Goal: Task Accomplishment & Management: Complete application form

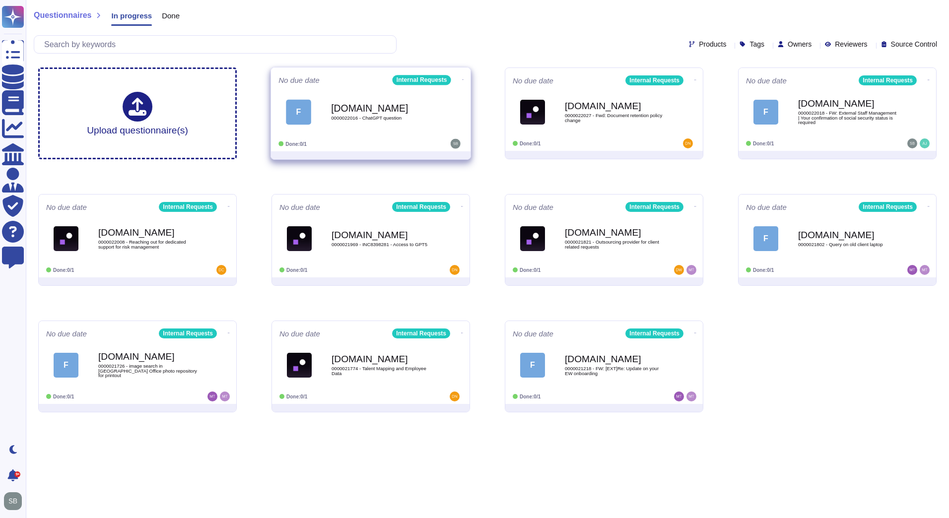
click at [361, 143] on div "Done: 0/1" at bounding box center [340, 144] width 123 height 10
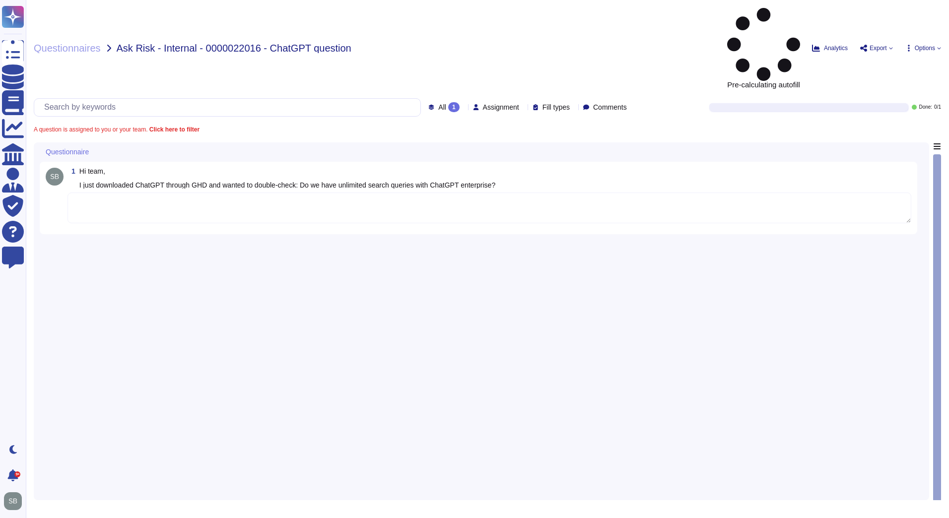
click at [246, 193] on textarea at bounding box center [490, 208] width 844 height 31
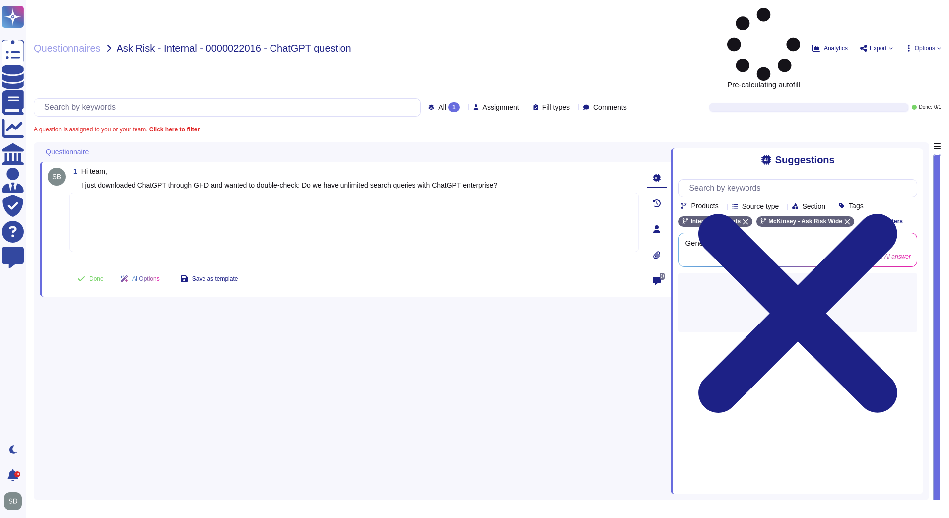
paste textarea "Please refer to the detailed limitations in FAQ - OpenAI ChatGPT Enterprise doc…"
type textarea "Please refer to the detailed limitations in FAQ - OpenAI ChatGPT Enterprise doc…"
click at [90, 276] on span "Done" at bounding box center [96, 279] width 14 height 6
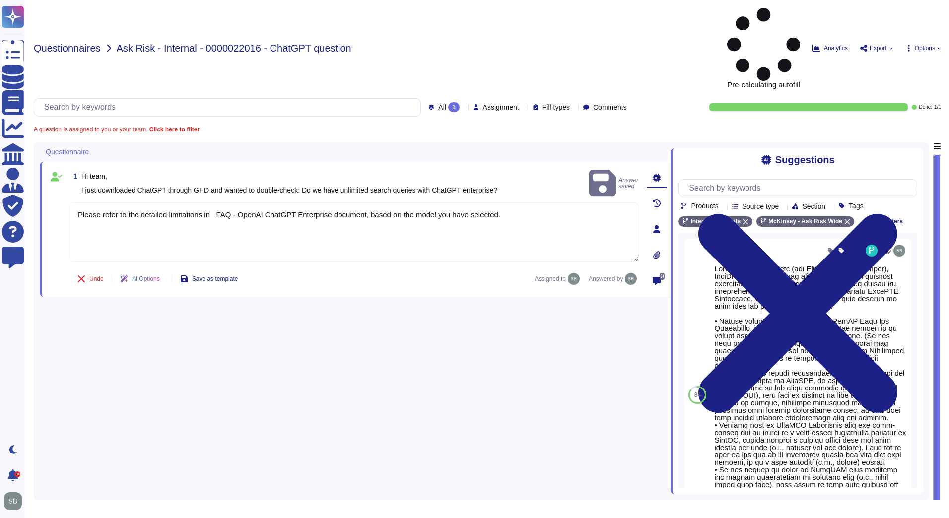
click at [89, 43] on span "Questionnaires" at bounding box center [67, 48] width 67 height 10
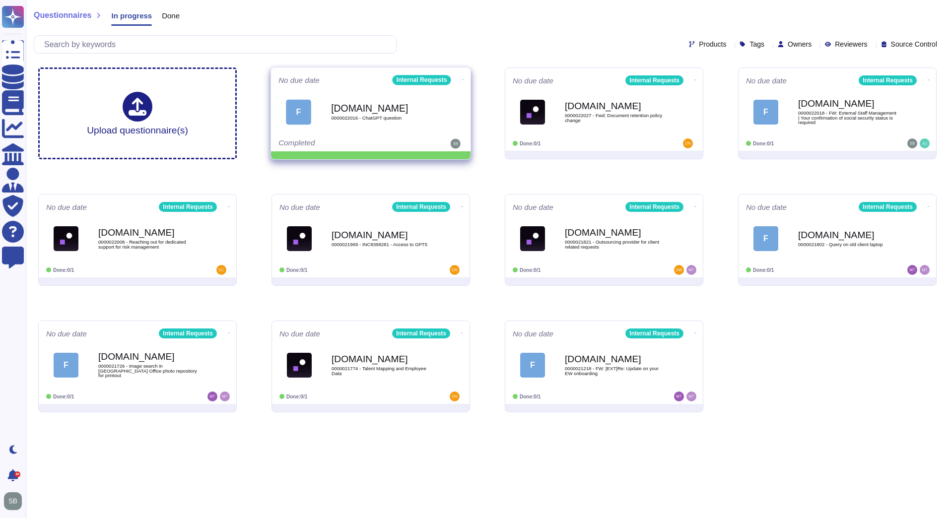
click at [462, 78] on icon at bounding box center [463, 79] width 2 height 2
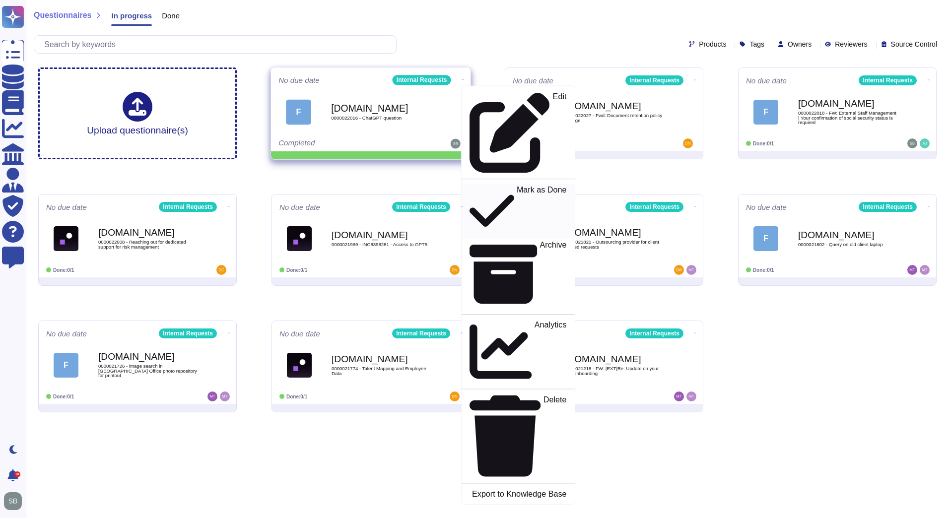
click at [517, 186] on p "Mark as Done" at bounding box center [542, 211] width 50 height 51
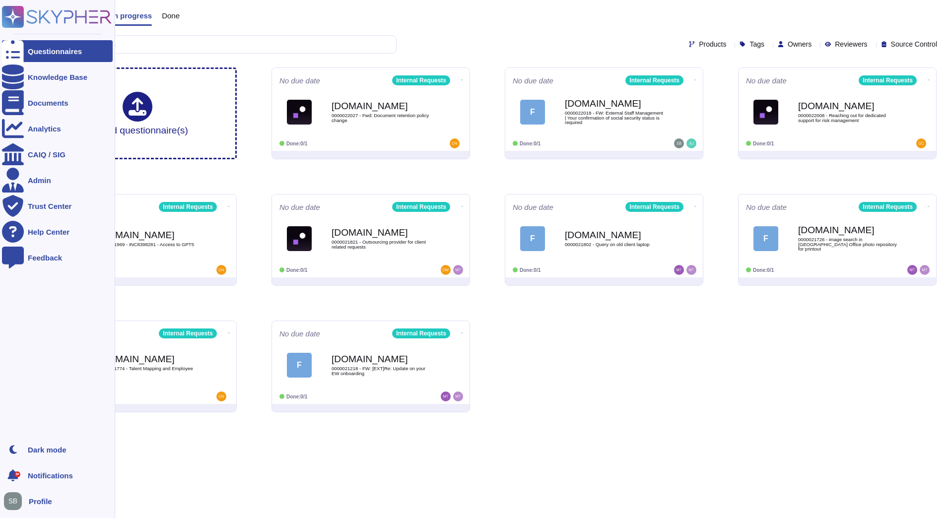
click at [16, 51] on icon at bounding box center [13, 51] width 22 height 29
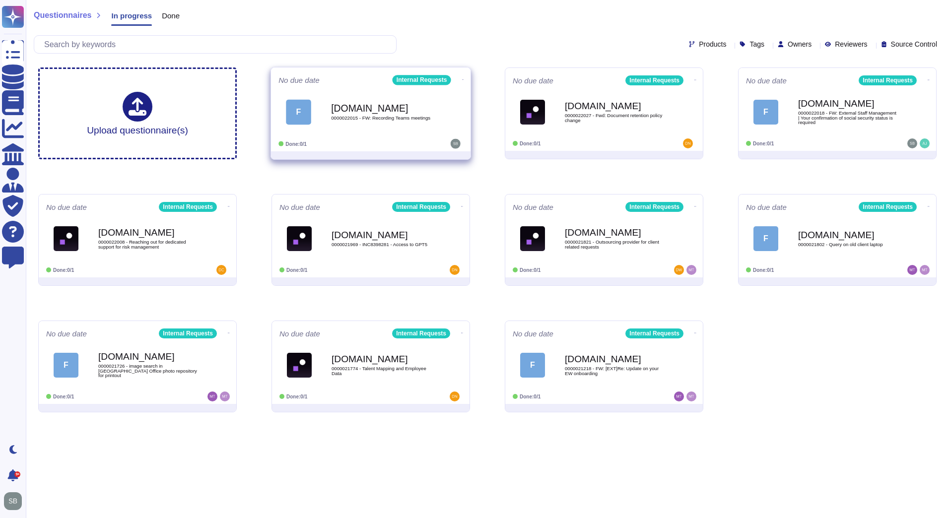
click at [370, 122] on div "[DOMAIN_NAME] 0000022015 - FW: Recording Teams meetings" at bounding box center [381, 112] width 100 height 40
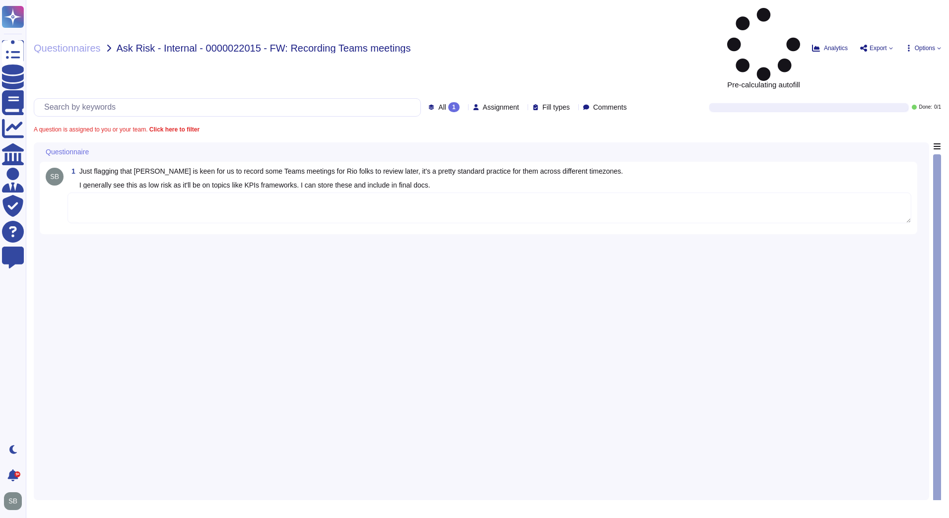
click at [212, 193] on textarea at bounding box center [490, 208] width 844 height 31
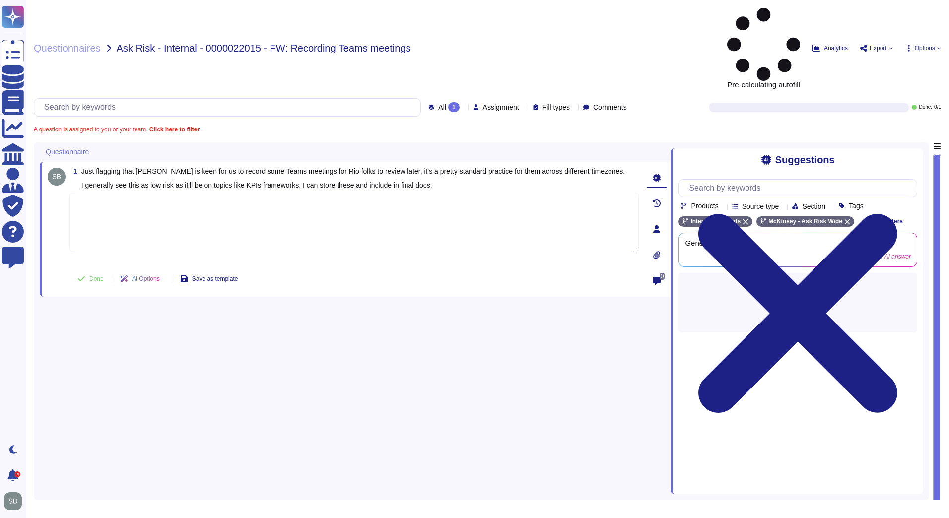
paste textarea "When considering recording Teams meetings for colleagues in different time zone…"
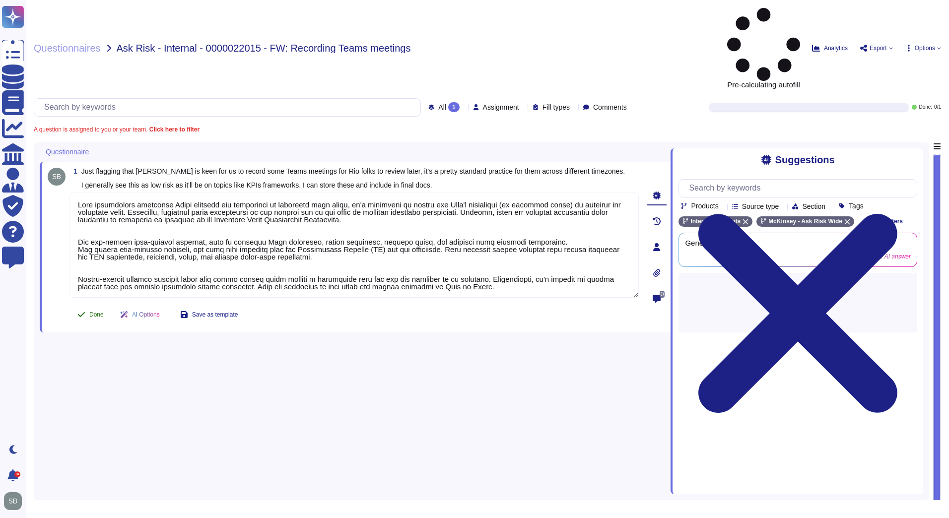
type textarea "When considering recording Teams meetings for colleagues in different time zone…"
click at [92, 305] on button "Done" at bounding box center [91, 315] width 42 height 20
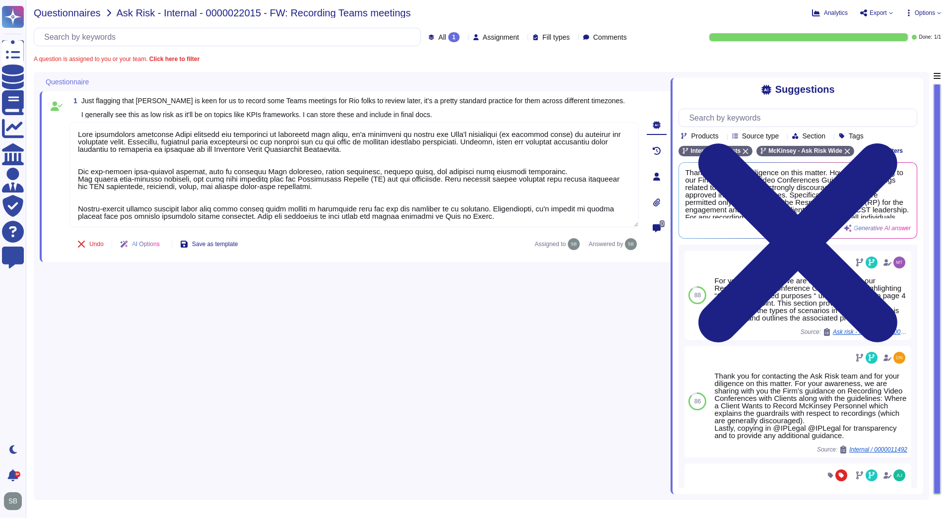
click at [86, 15] on span "Questionnaires" at bounding box center [67, 13] width 67 height 10
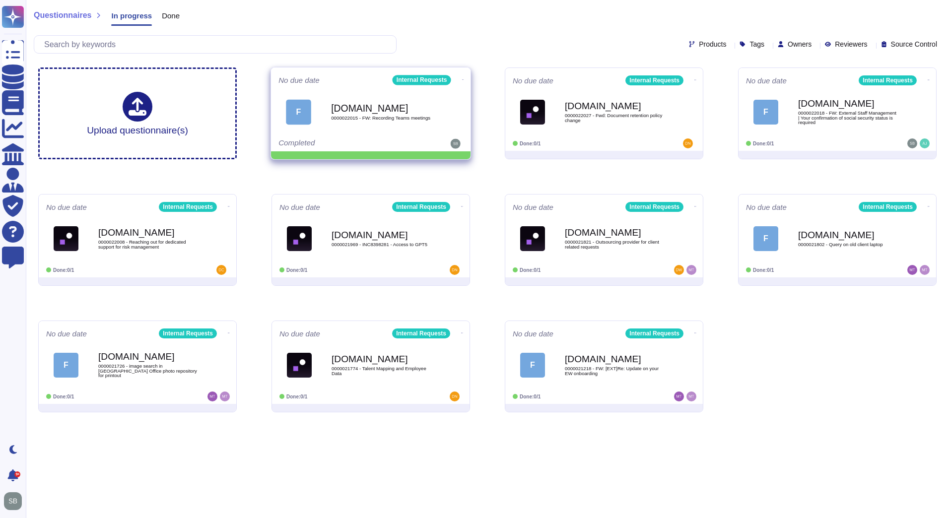
click at [462, 78] on icon at bounding box center [463, 79] width 2 height 2
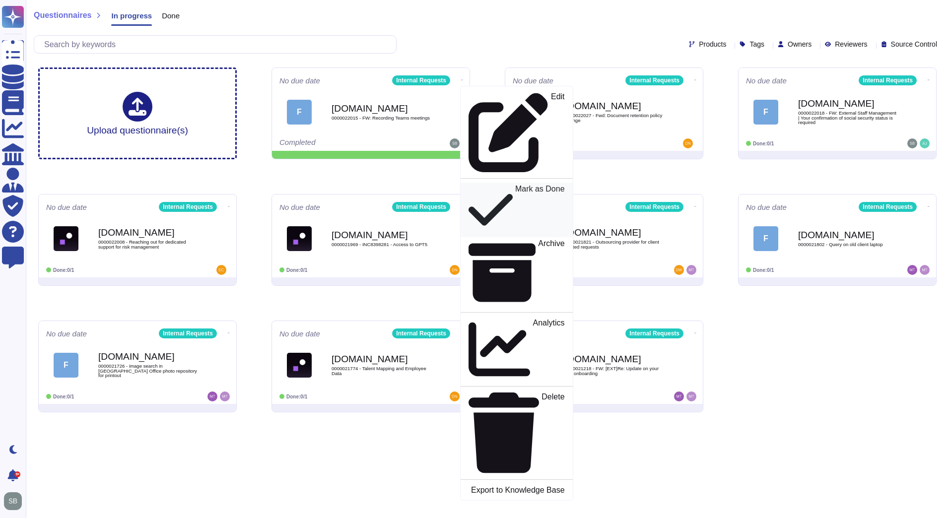
click at [515, 185] on p "Mark as Done" at bounding box center [540, 210] width 50 height 50
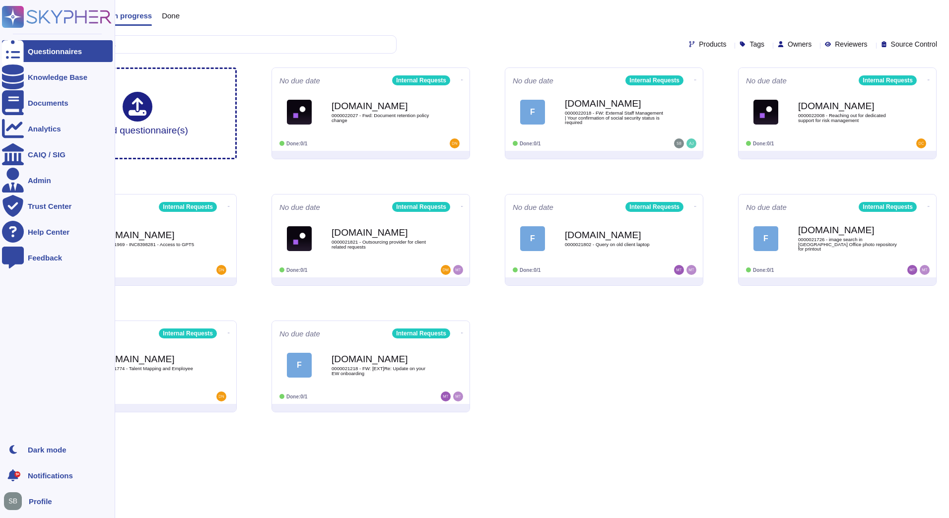
click at [14, 49] on icon at bounding box center [13, 51] width 22 height 29
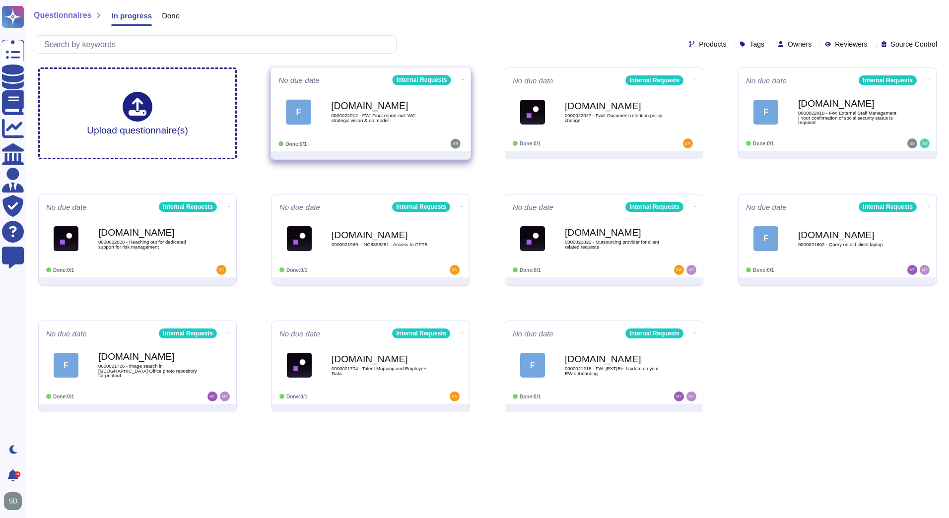
click at [378, 123] on span "0000022012 - FW: Final report-out: WC strategic vision & op model" at bounding box center [381, 117] width 100 height 9
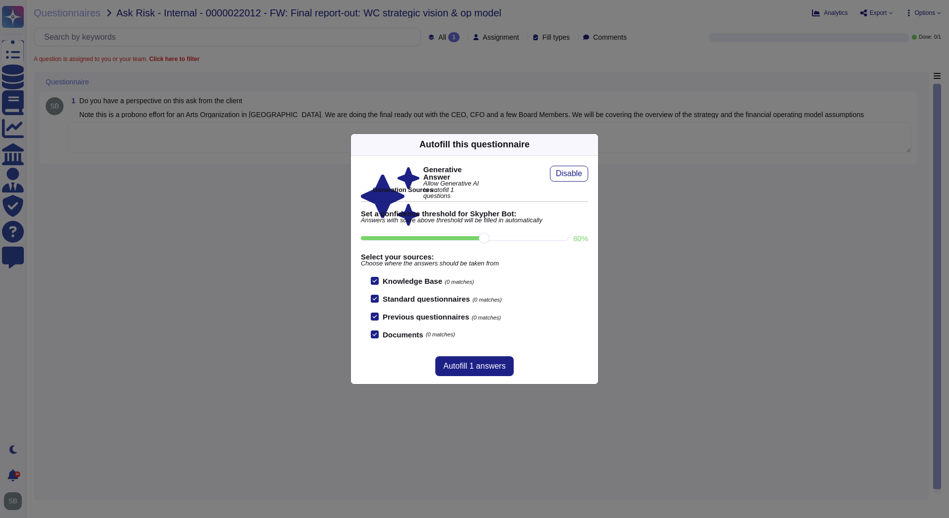
click at [592, 145] on icon at bounding box center [592, 145] width 0 height 0
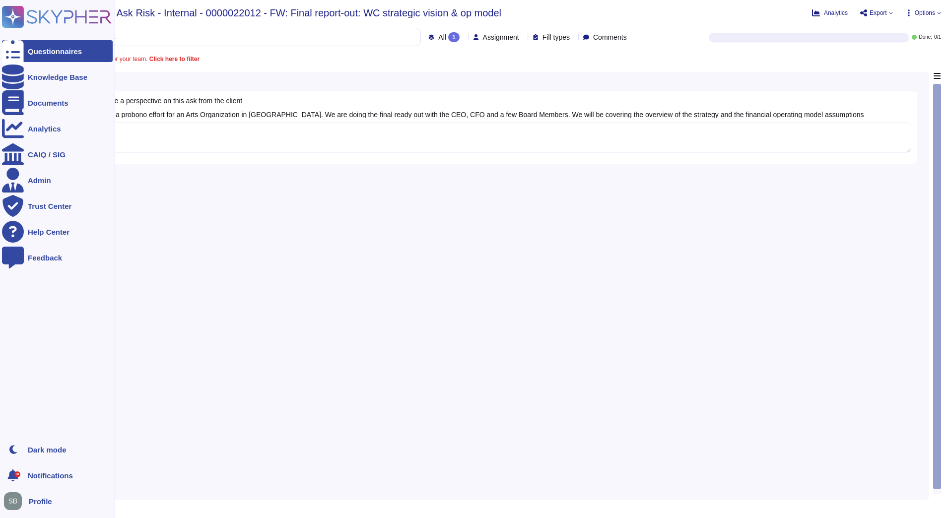
click at [21, 51] on div at bounding box center [13, 51] width 22 height 22
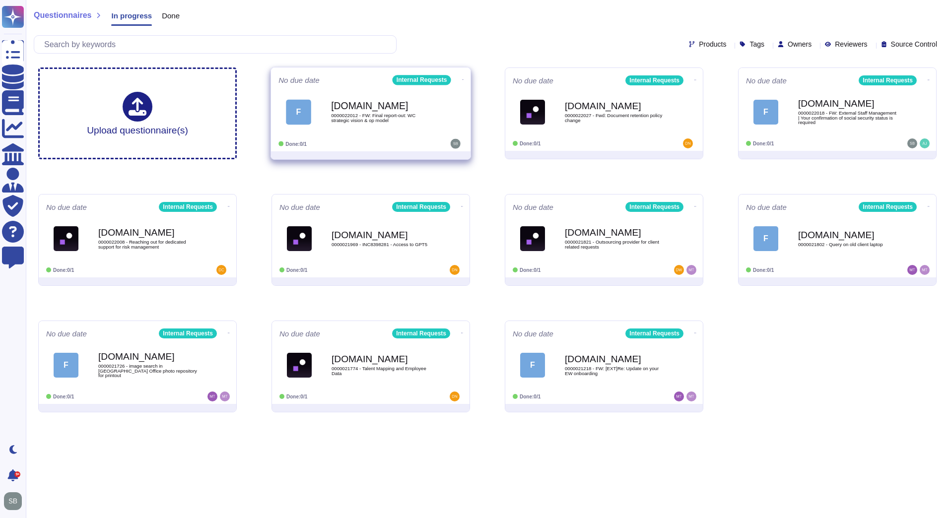
click at [375, 120] on span "0000022012 - FW: Final report-out: WC strategic vision & op model" at bounding box center [381, 117] width 100 height 9
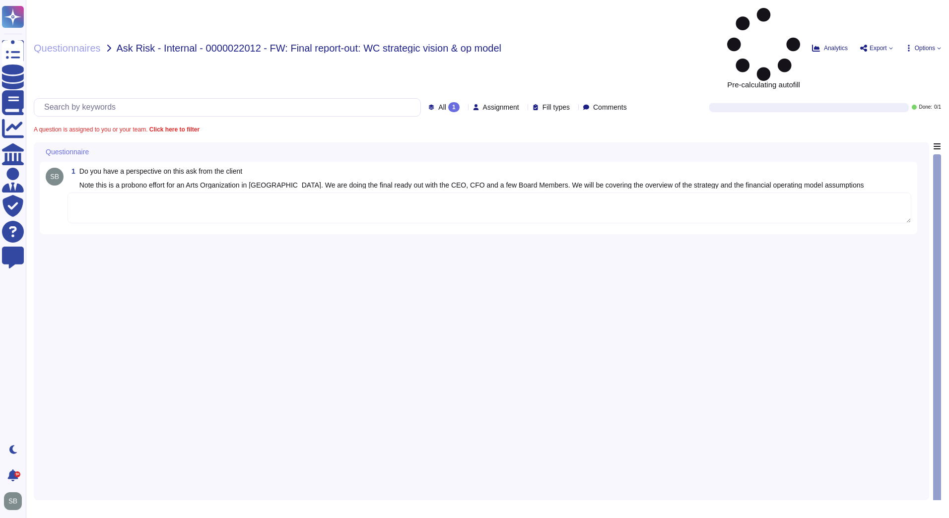
click at [180, 193] on textarea at bounding box center [490, 208] width 844 height 31
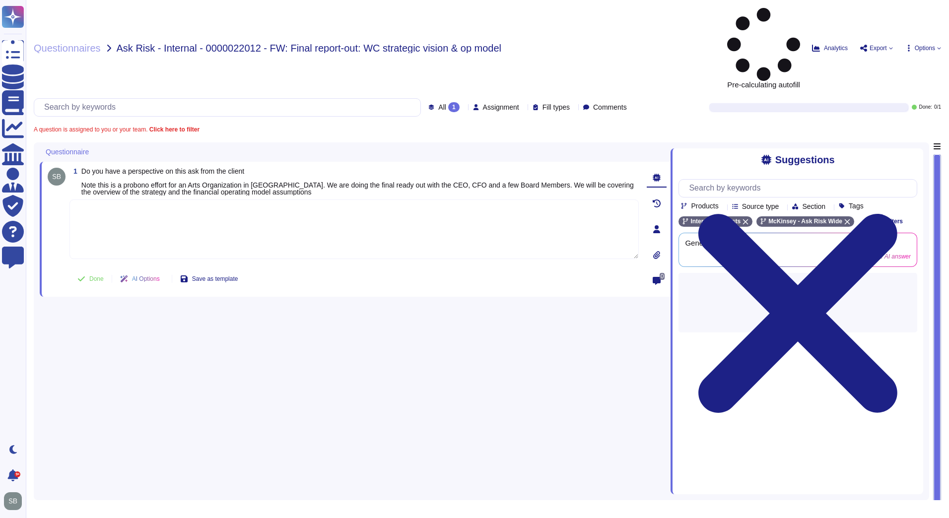
paste textarea "Loremipsu dolorsit am con adipisc elitse do eiusmod tem incid ut laboreet dolor…"
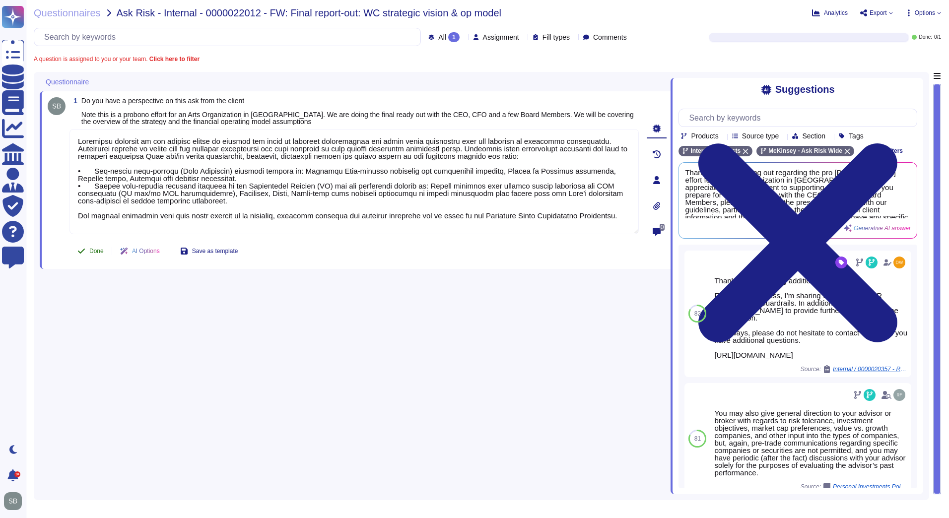
type textarea "Loremipsu dolorsit am con adipisc elitse do eiusmod tem incid ut laboreet dolor…"
click at [90, 252] on span "Done" at bounding box center [96, 251] width 14 height 6
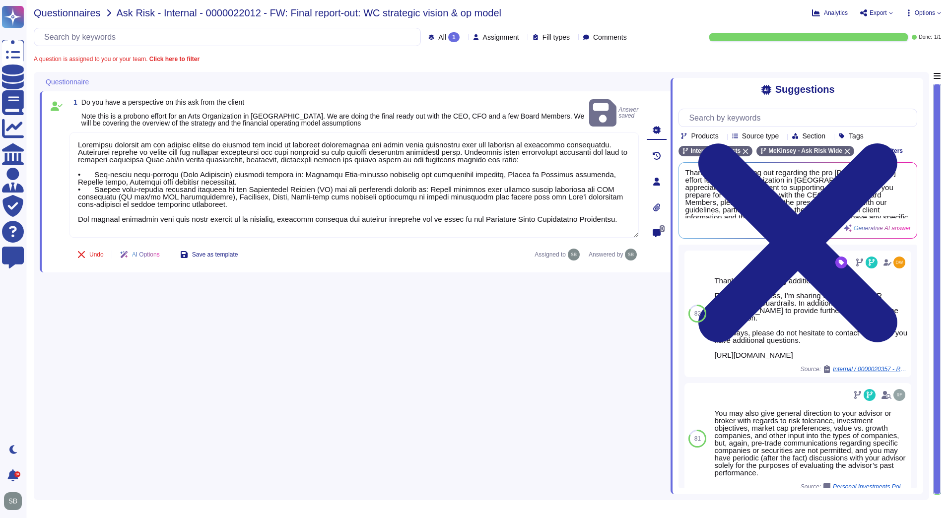
click at [73, 11] on span "Questionnaires" at bounding box center [67, 13] width 67 height 10
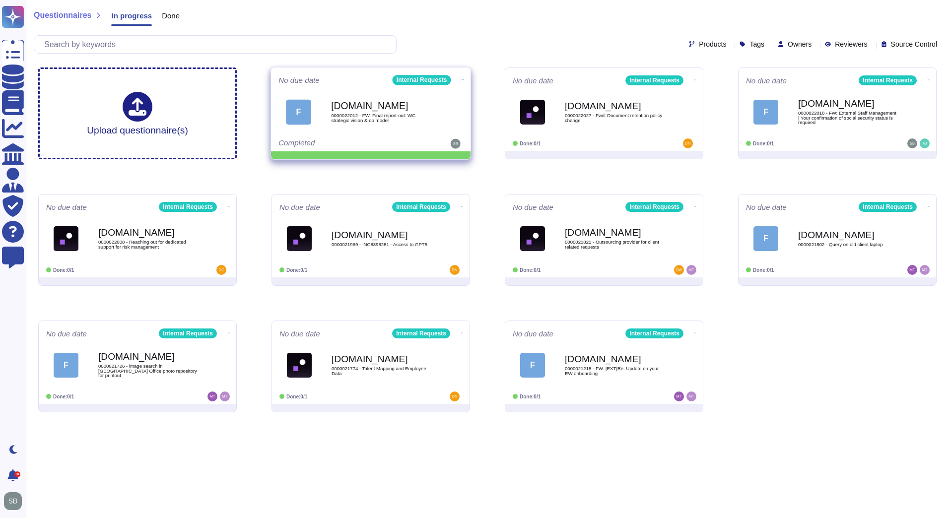
click at [462, 78] on icon at bounding box center [463, 79] width 2 height 2
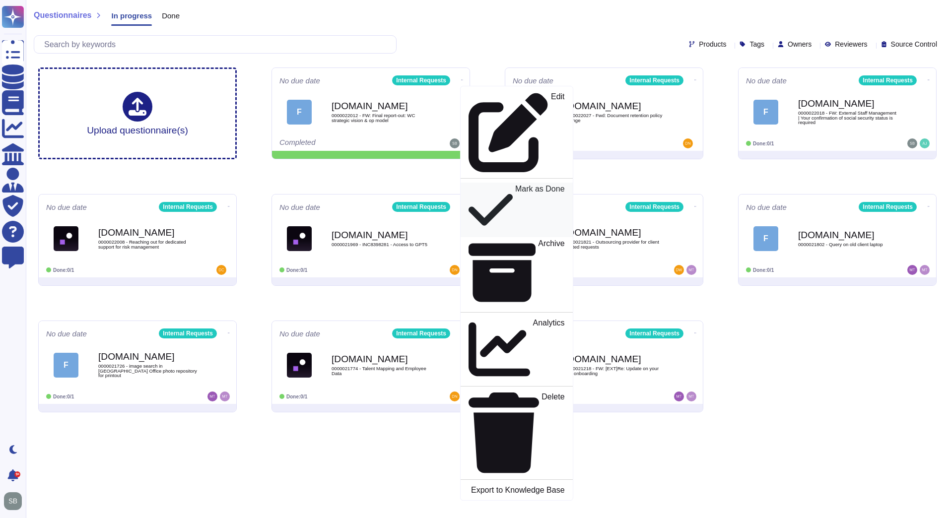
click at [515, 185] on p "Mark as Done" at bounding box center [540, 210] width 50 height 50
